Goal: Transaction & Acquisition: Subscribe to service/newsletter

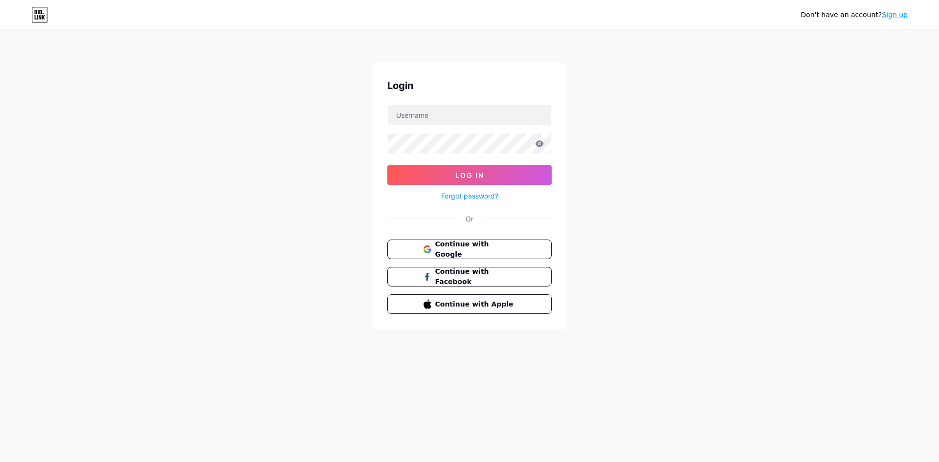
click at [623, 252] on div "Don't have an account? Sign up Login Log In Forgot password? Or Continue with G…" at bounding box center [469, 180] width 939 height 361
click at [399, 110] on input "text" at bounding box center [469, 115] width 163 height 20
type input "[EMAIL_ADDRESS]"
click at [470, 173] on span "Log In" at bounding box center [469, 175] width 29 height 8
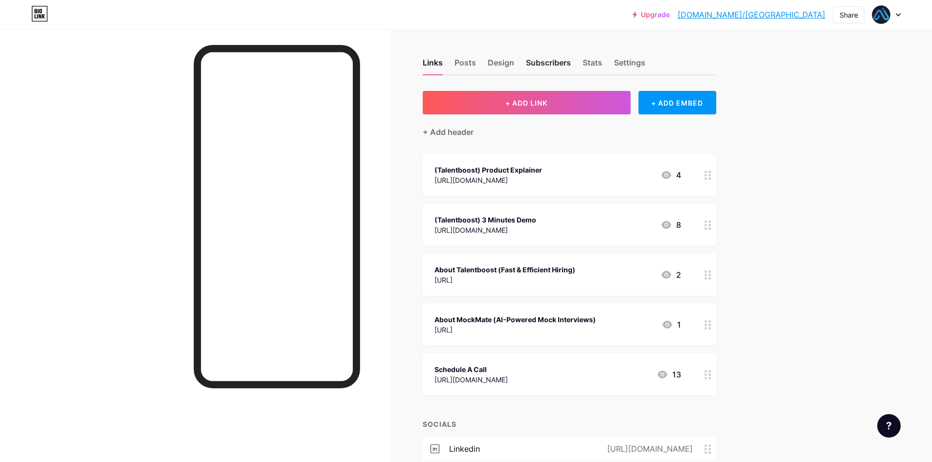
click at [545, 61] on div "Subscribers" at bounding box center [548, 66] width 45 height 18
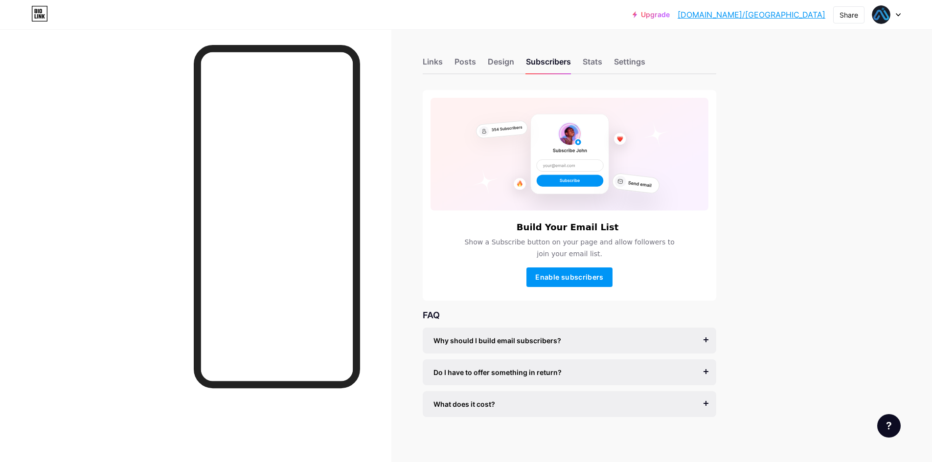
scroll to position [5, 0]
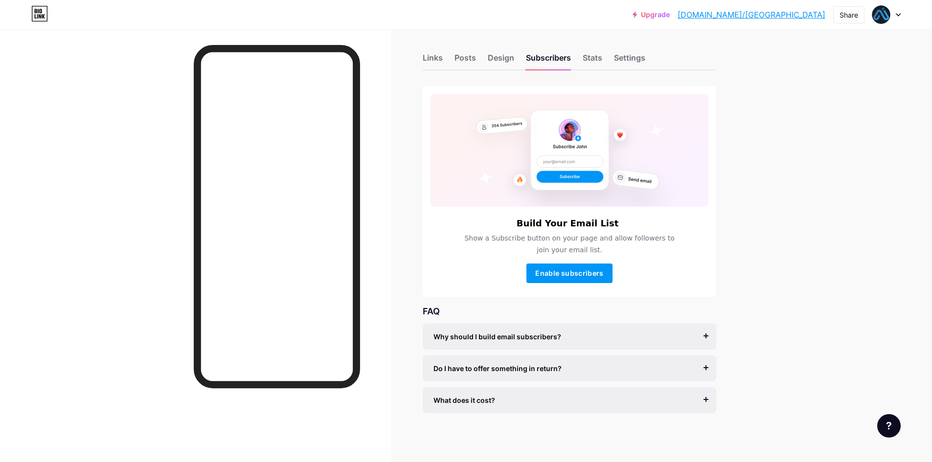
click at [632, 396] on div "What does it cost?" at bounding box center [569, 400] width 272 height 10
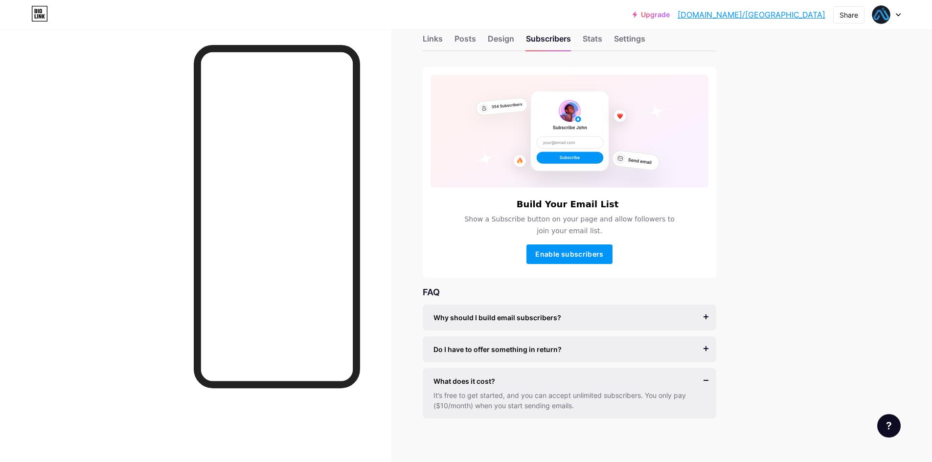
scroll to position [29, 0]
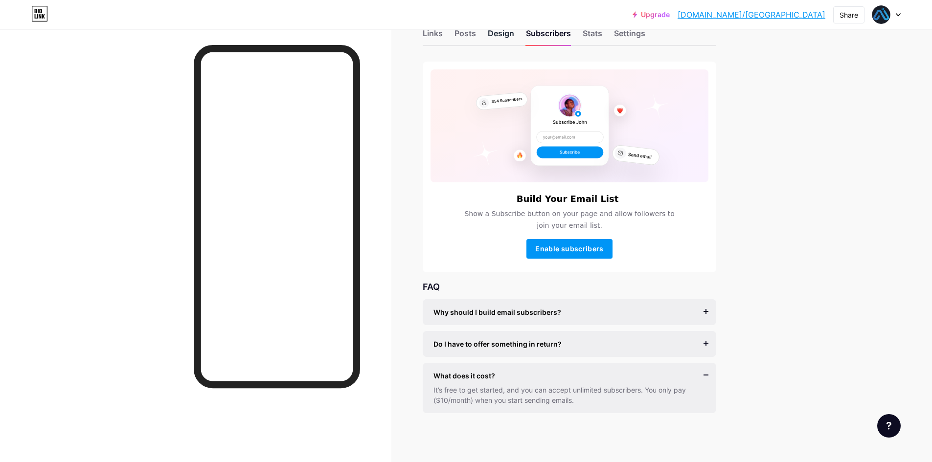
click at [505, 35] on div "Design" at bounding box center [501, 36] width 26 height 18
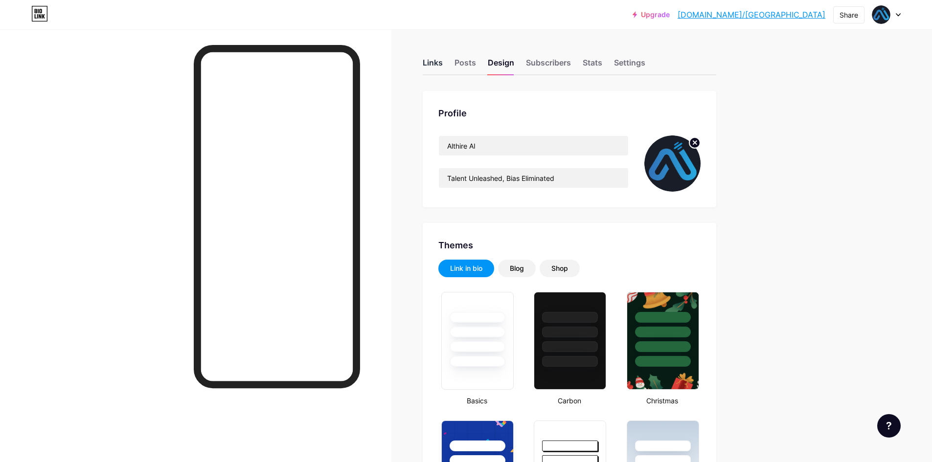
click at [442, 62] on div "Links" at bounding box center [433, 66] width 20 height 18
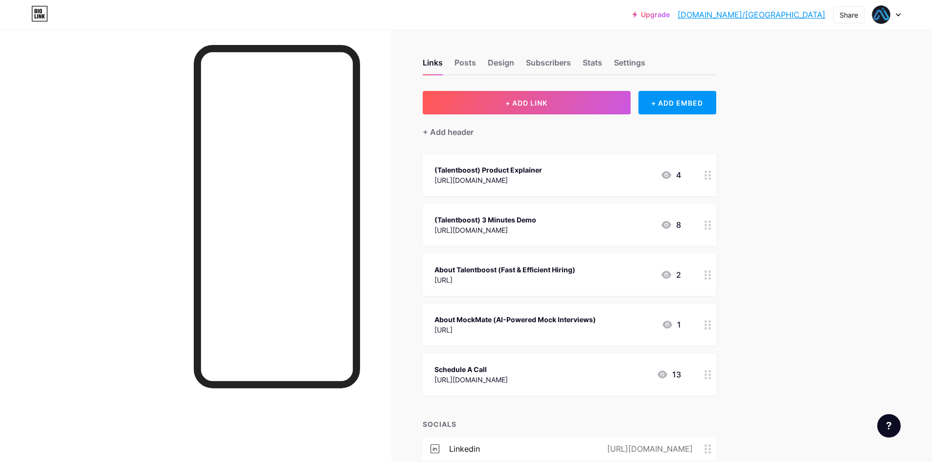
click at [670, 14] on link "Upgrade" at bounding box center [651, 15] width 37 height 8
